Goal: Entertainment & Leisure: Consume media (video, audio)

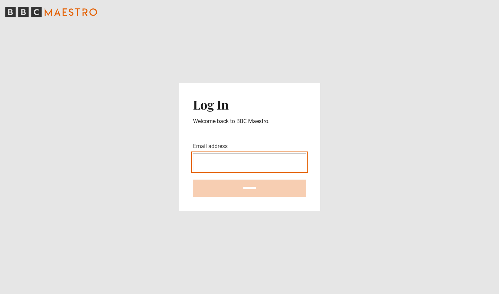
type input "**********"
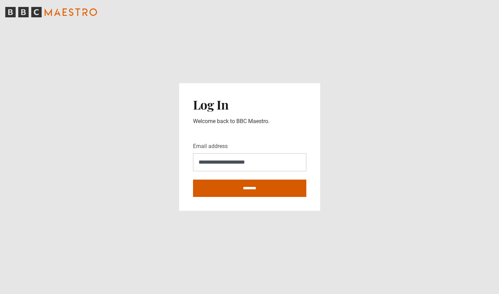
click at [230, 191] on input "********" at bounding box center [249, 187] width 113 height 17
type input "**********"
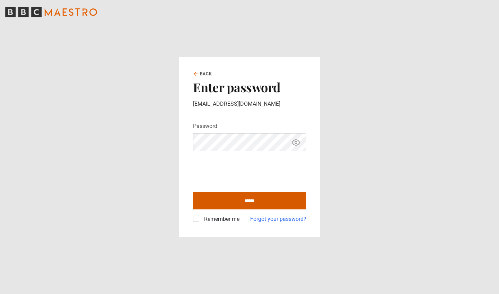
click at [241, 201] on input "******" at bounding box center [249, 200] width 113 height 17
type input "**********"
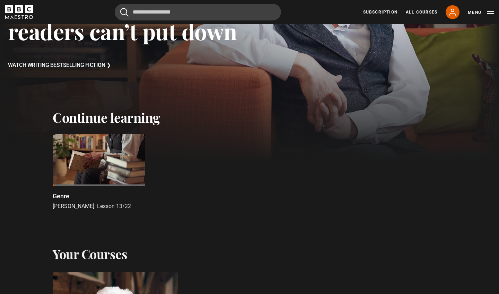
scroll to position [140, 0]
click at [98, 163] on div at bounding box center [99, 159] width 92 height 52
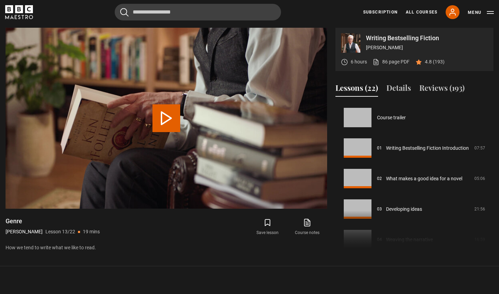
scroll to position [366, 0]
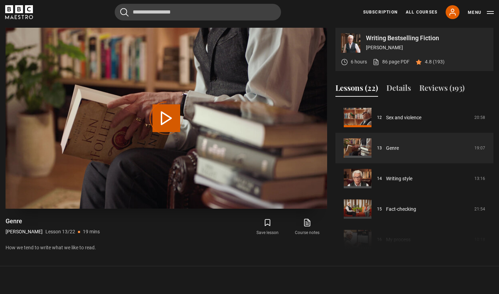
click at [170, 119] on video-js "Video Player is loading. Play Lesson Genre 10s Skip Back 10 seconds 10s Skip Fo…" at bounding box center [166, 118] width 321 height 181
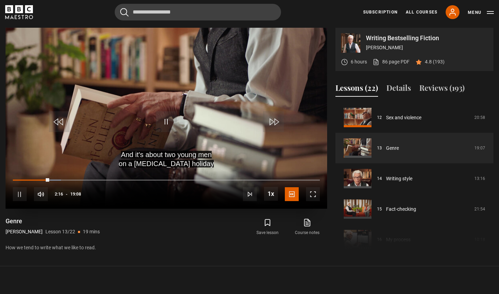
click at [167, 117] on span "Video Player" at bounding box center [166, 121] width 21 height 21
click at [166, 121] on span "Video Player" at bounding box center [166, 121] width 21 height 21
click at [45, 194] on span "Video Player" at bounding box center [41, 194] width 14 height 14
click at [44, 193] on span "Video Player" at bounding box center [41, 194] width 14 height 14
click at [166, 123] on div "Video Player is loading." at bounding box center [166, 118] width 35 height 35
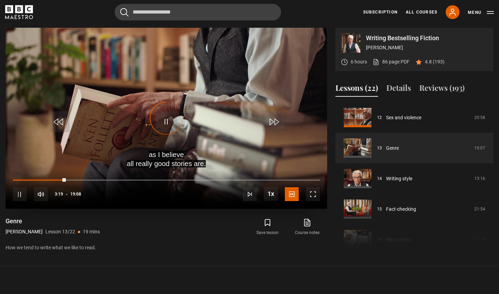
click at [167, 120] on div "Video Player is loading." at bounding box center [166, 118] width 35 height 35
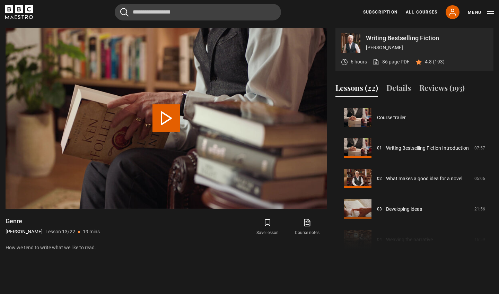
scroll to position [366, 0]
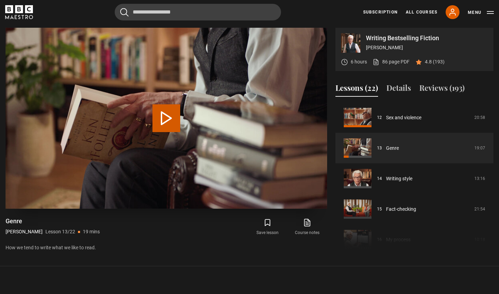
click at [166, 118] on button "Play Lesson Genre" at bounding box center [166, 118] width 28 height 28
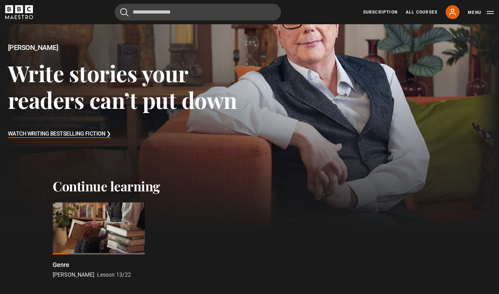
scroll to position [83, 0]
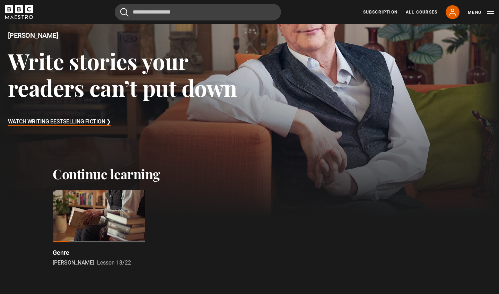
click at [92, 216] on div at bounding box center [99, 216] width 92 height 52
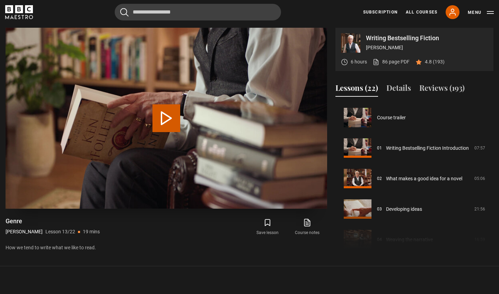
scroll to position [366, 0]
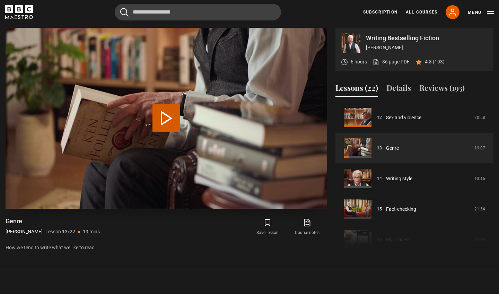
click at [166, 118] on button "Play Lesson Genre" at bounding box center [166, 118] width 28 height 28
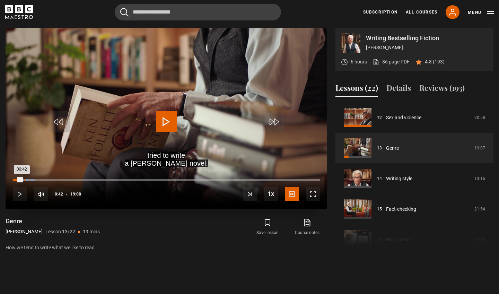
drag, startPoint x: 19, startPoint y: 180, endPoint x: 24, endPoint y: 179, distance: 5.0
click at [24, 179] on div "Loaded : 7.18% 00:42 00:42" at bounding box center [166, 180] width 307 height 2
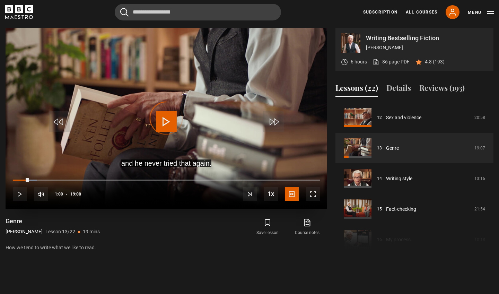
drag, startPoint x: 24, startPoint y: 179, endPoint x: 33, endPoint y: 178, distance: 8.3
click at [33, 178] on div "10s Skip Back 10 seconds Play 10s Skip Forward 10 seconds Loaded : 7.83% 01:00 …" at bounding box center [166, 189] width 321 height 38
drag, startPoint x: 33, startPoint y: 178, endPoint x: 42, endPoint y: 178, distance: 9.7
click at [42, 178] on div "10s Skip Back 10 seconds Play 10s Skip Forward 10 seconds Loaded : 8.25% 01:00 …" at bounding box center [166, 189] width 321 height 38
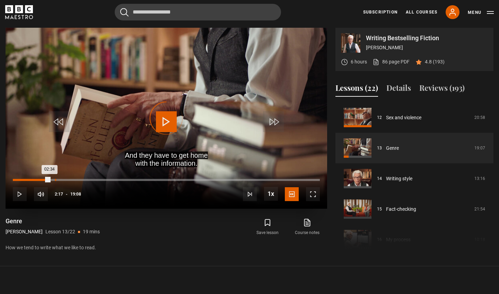
drag, startPoint x: 41, startPoint y: 179, endPoint x: 55, endPoint y: 179, distance: 14.2
click at [55, 179] on div "Loaded : 10.01% 02:38 02:34" at bounding box center [166, 180] width 307 height 2
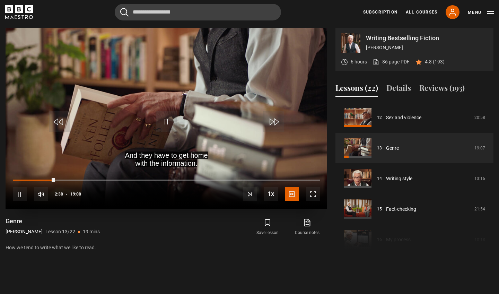
click at [166, 120] on span "Video Player" at bounding box center [166, 121] width 21 height 21
click at [166, 120] on div "Video Player is loading." at bounding box center [166, 118] width 35 height 35
click at [166, 120] on span "Video Player" at bounding box center [166, 121] width 21 height 21
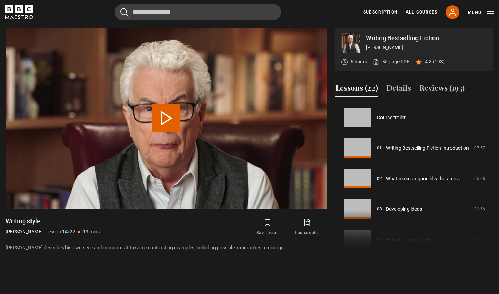
scroll to position [396, 0]
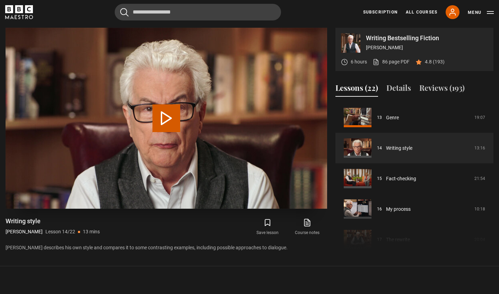
click at [165, 120] on button "Play Lesson Writing style" at bounding box center [166, 118] width 28 height 28
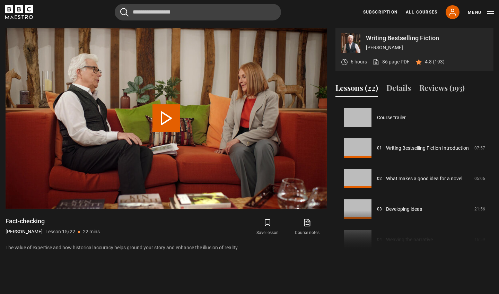
scroll to position [427, 0]
